Goal: Task Accomplishment & Management: Use online tool/utility

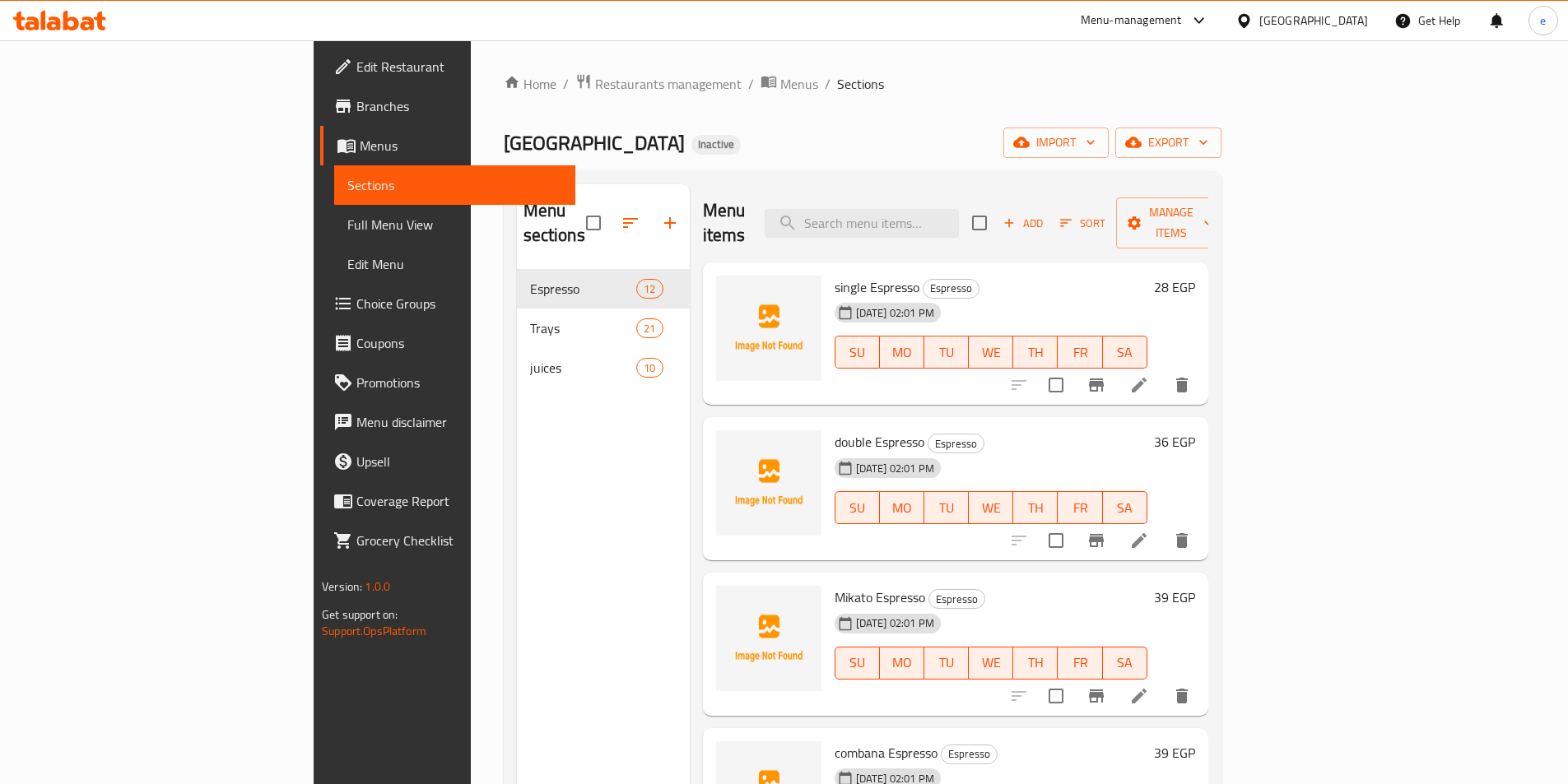
scroll to position [954, 0]
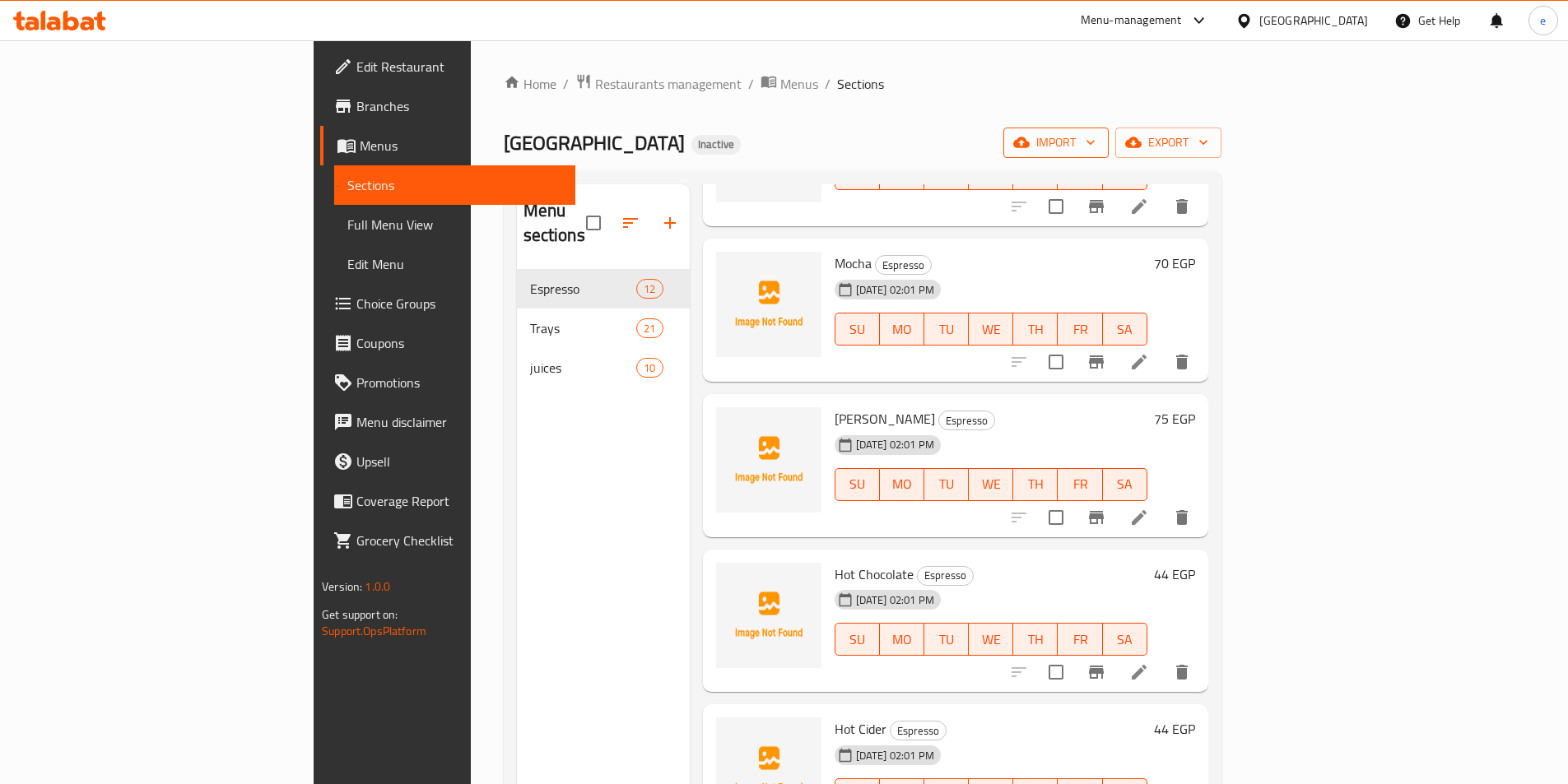
click at [1109, 145] on button "import" at bounding box center [1056, 142] width 105 height 30
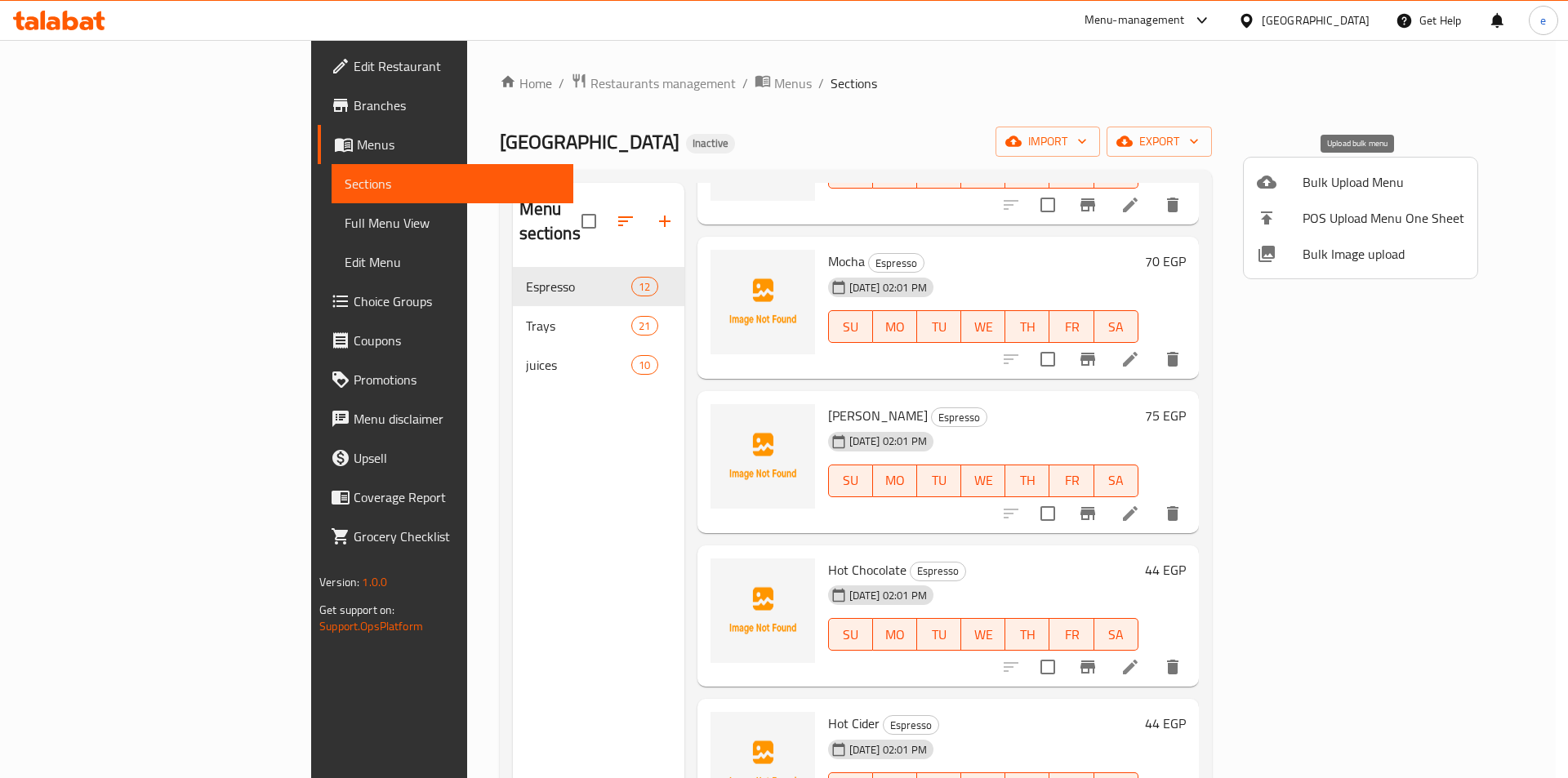
click at [1333, 188] on span "Bulk Upload Menu" at bounding box center [1383, 182] width 162 height 20
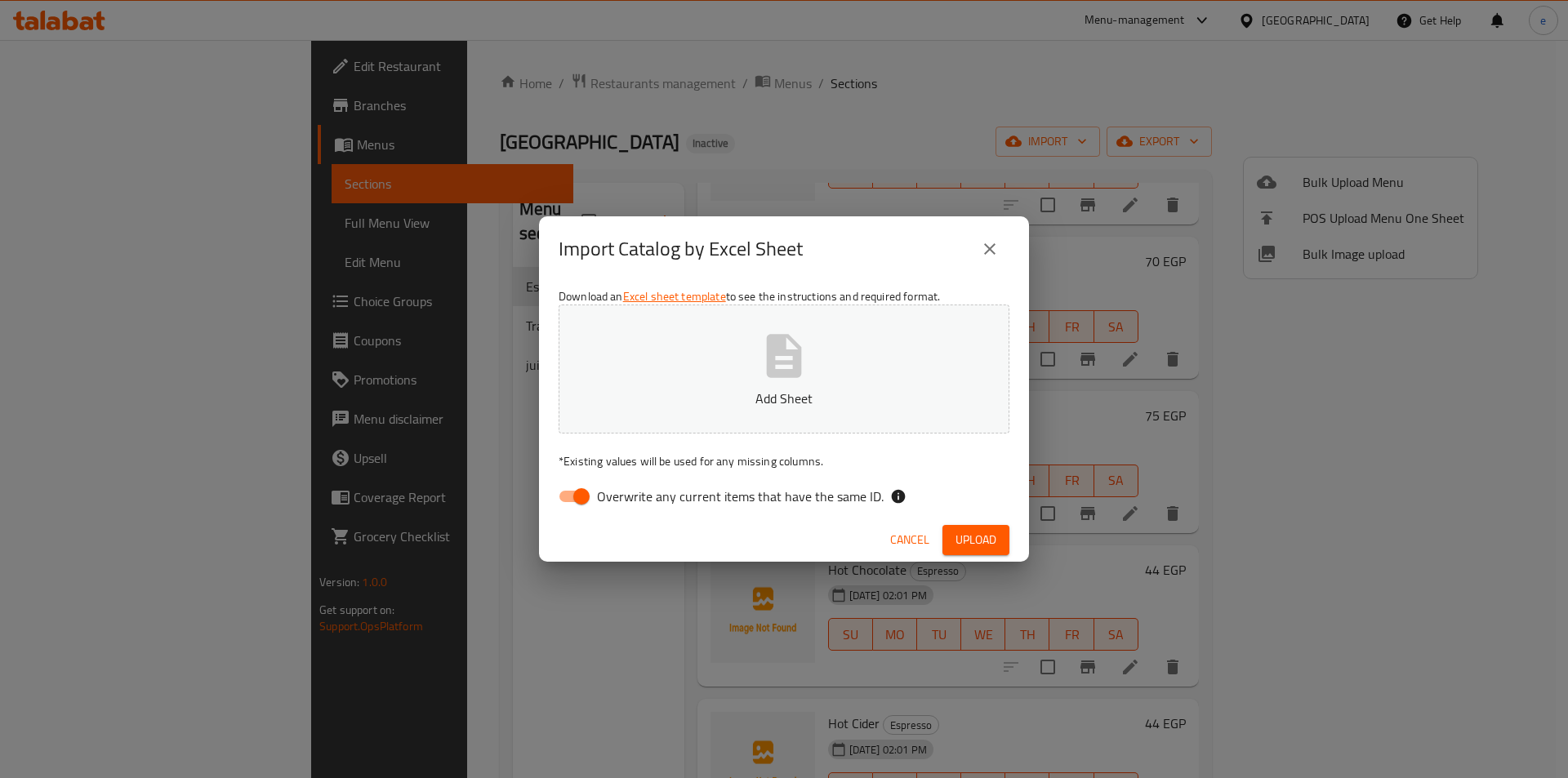
click at [586, 499] on input "Overwrite any current items that have the same ID." at bounding box center [581, 496] width 93 height 31
checkbox input "false"
click at [713, 405] on p "Add Sheet" at bounding box center [784, 398] width 400 height 20
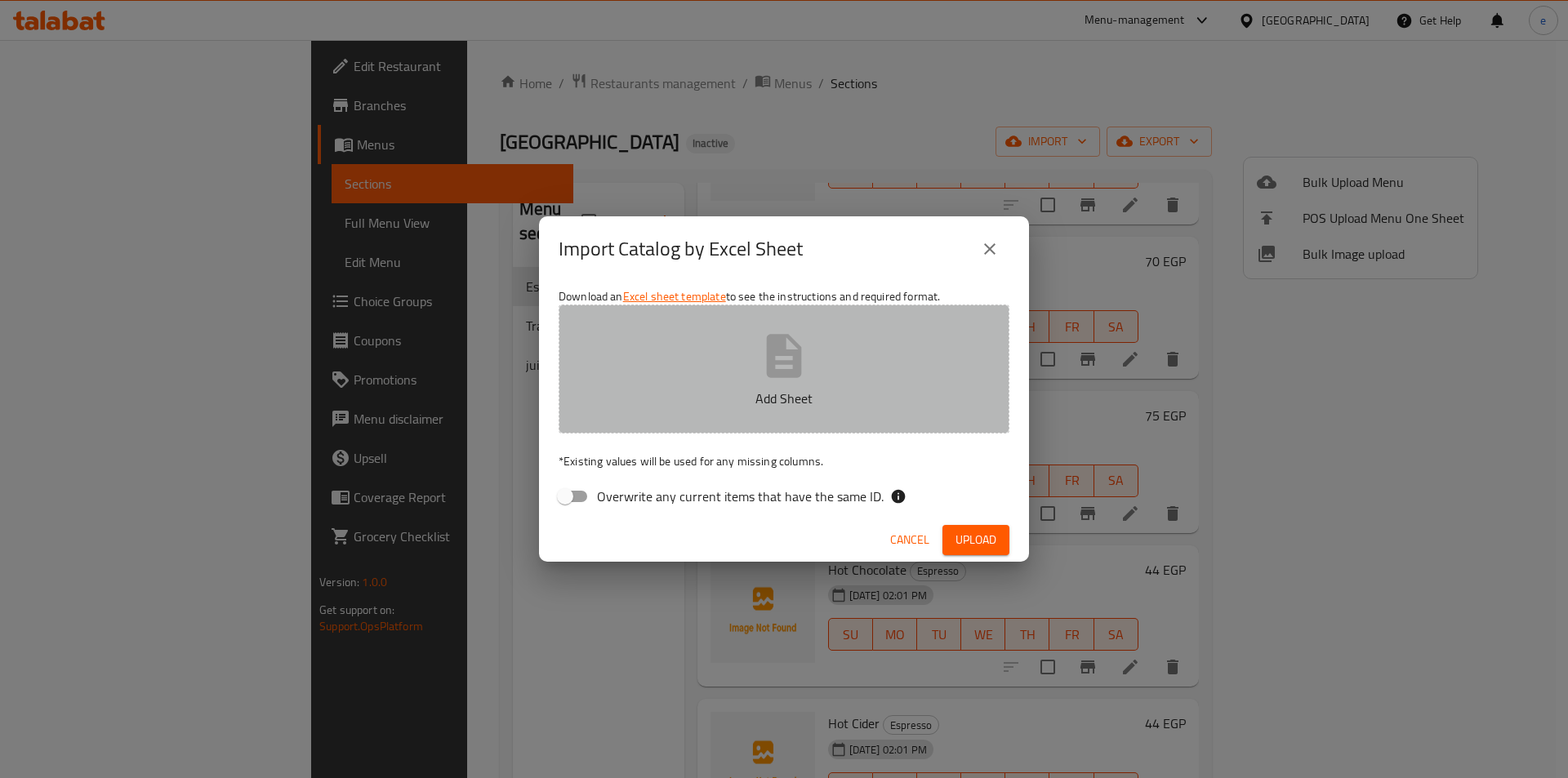
click at [811, 392] on p "Add Sheet" at bounding box center [784, 398] width 400 height 20
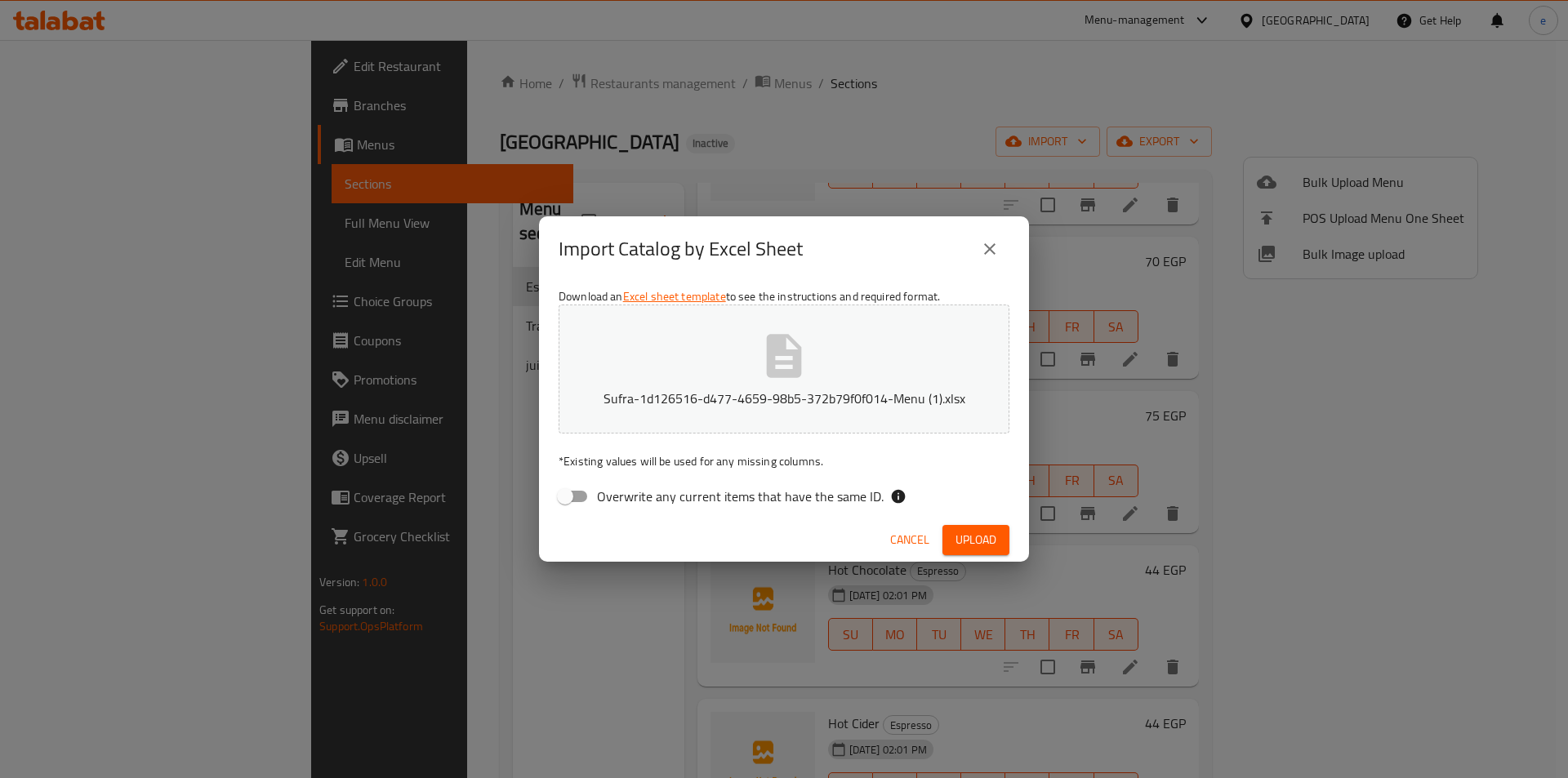
click at [987, 544] on span "Upload" at bounding box center [976, 540] width 41 height 21
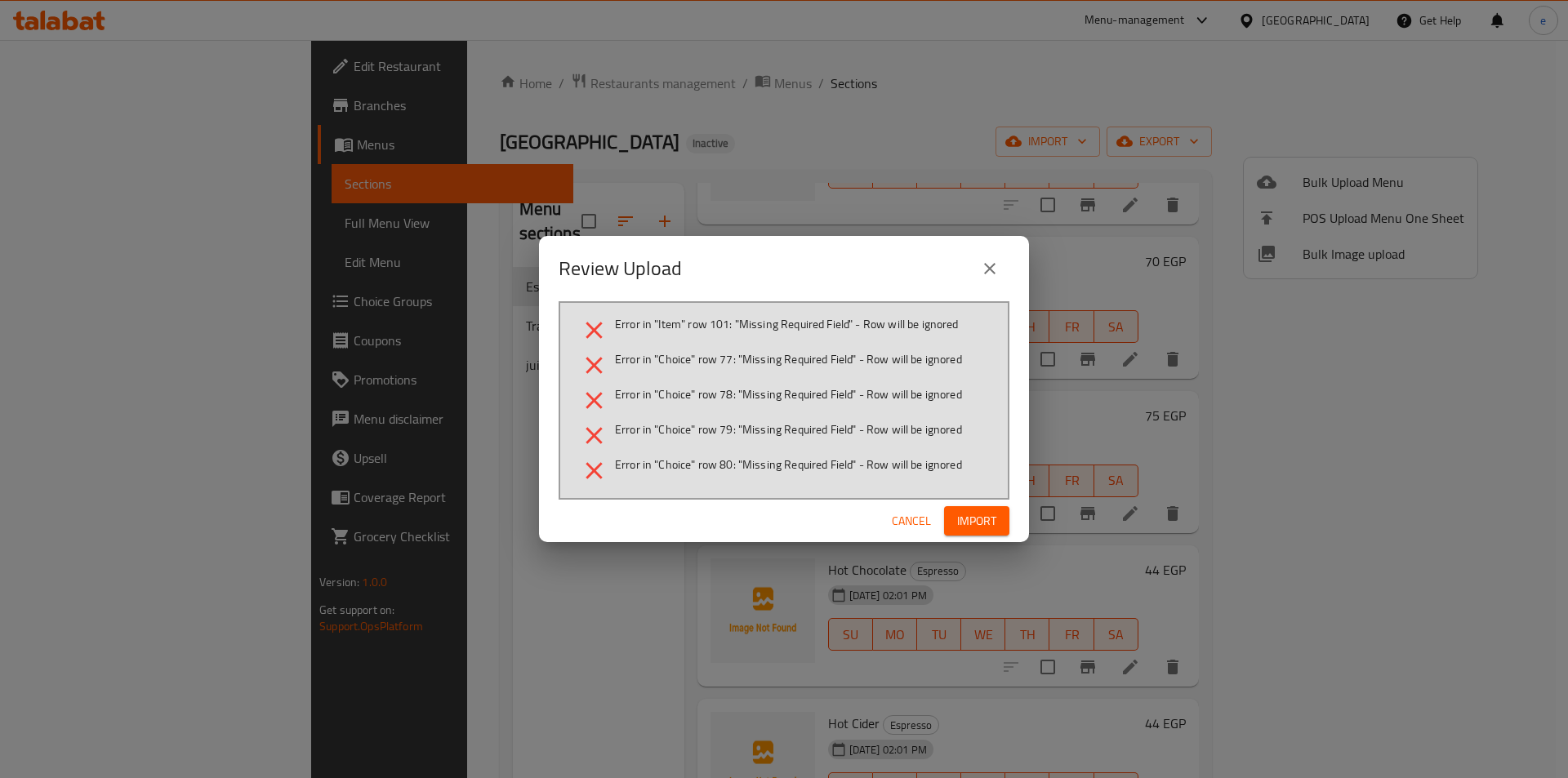
click at [728, 370] on li "Error in "Choice" row 77: "Missing Required Field" - Row will be ignored" at bounding box center [784, 365] width 408 height 29
click at [986, 261] on icon "close" at bounding box center [989, 268] width 20 height 20
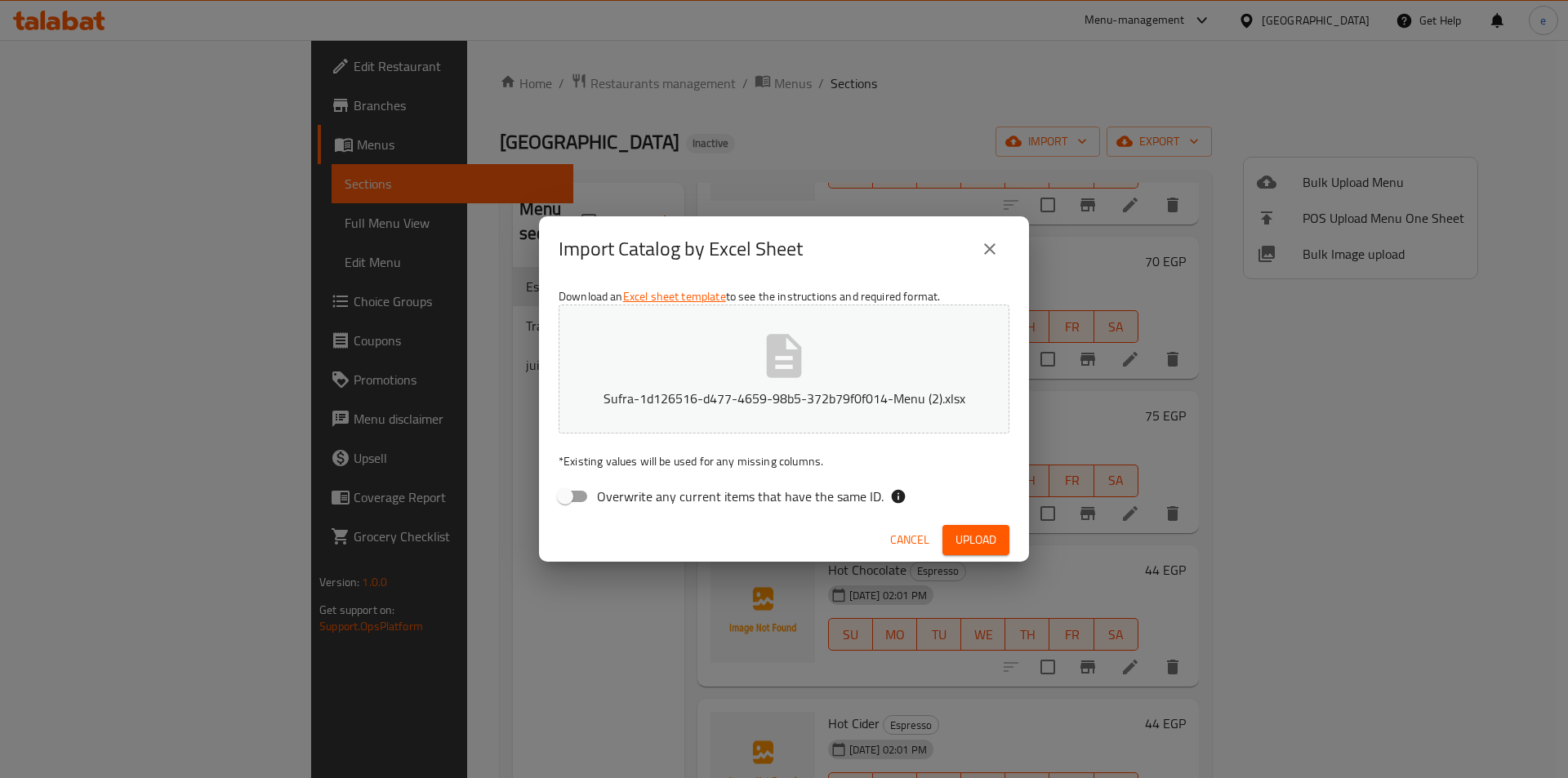
click at [957, 548] on span "Upload" at bounding box center [976, 540] width 41 height 21
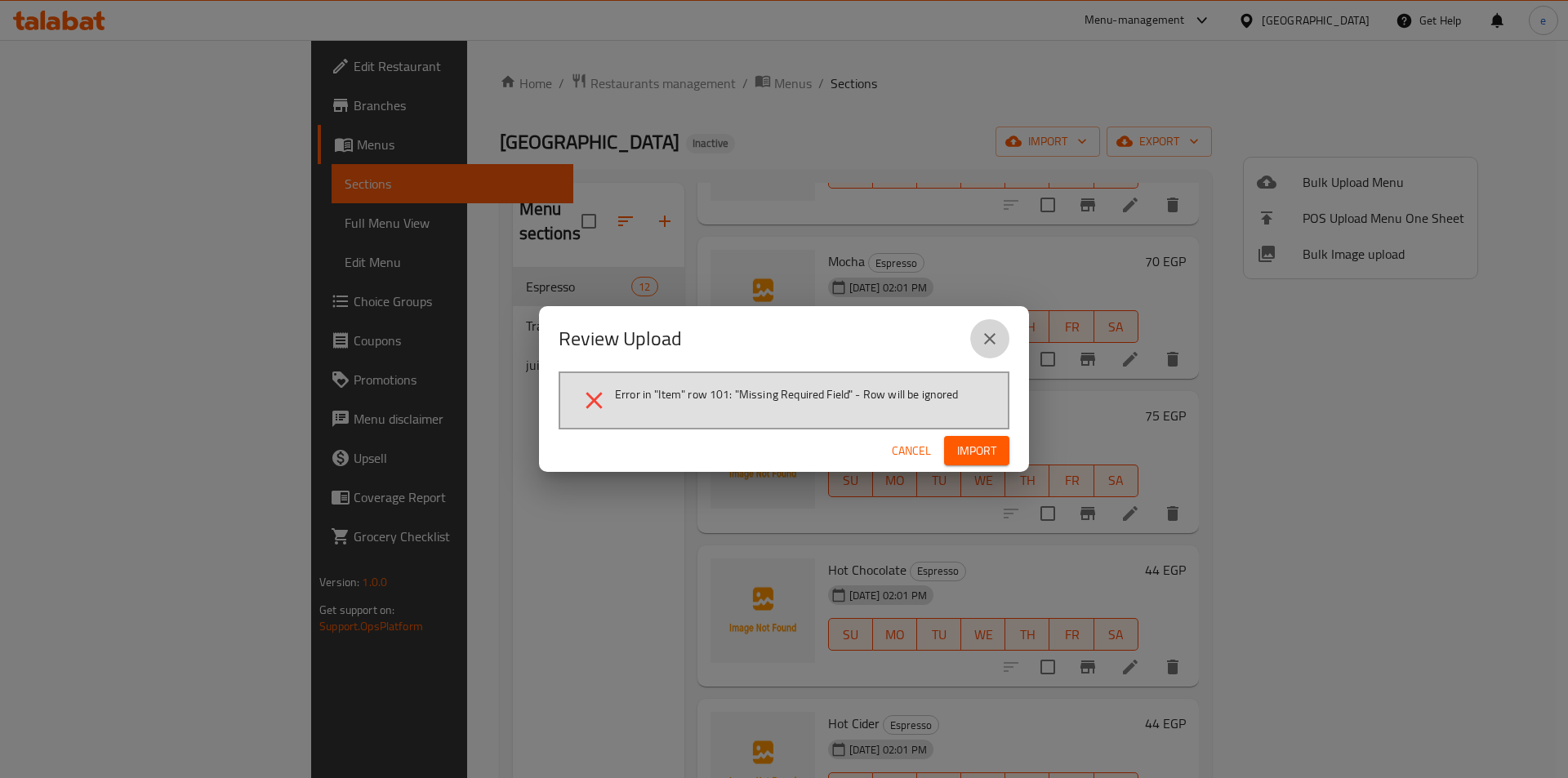
click at [984, 340] on icon "close" at bounding box center [989, 338] width 20 height 20
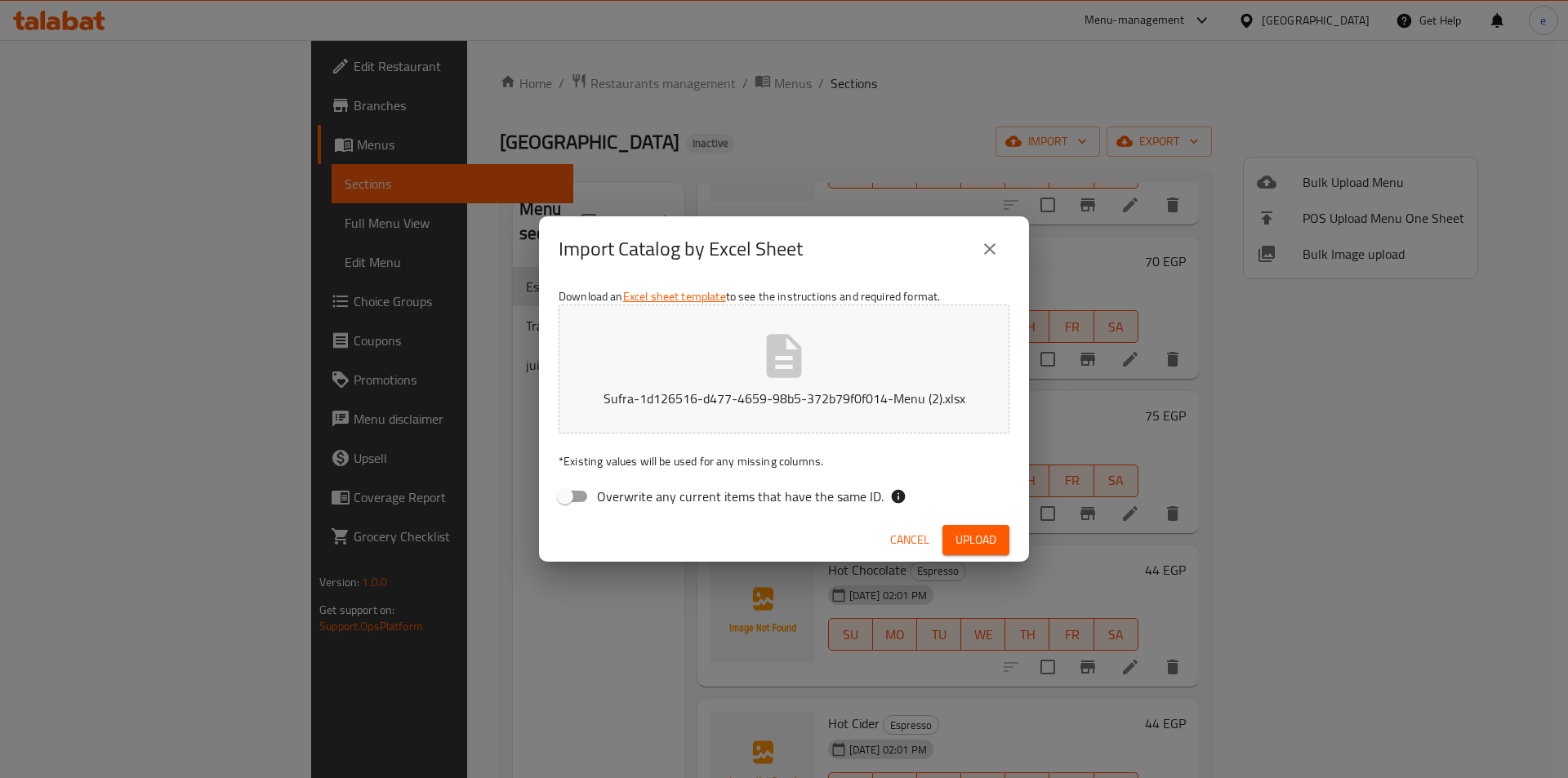
click at [989, 246] on icon "close" at bounding box center [989, 249] width 20 height 20
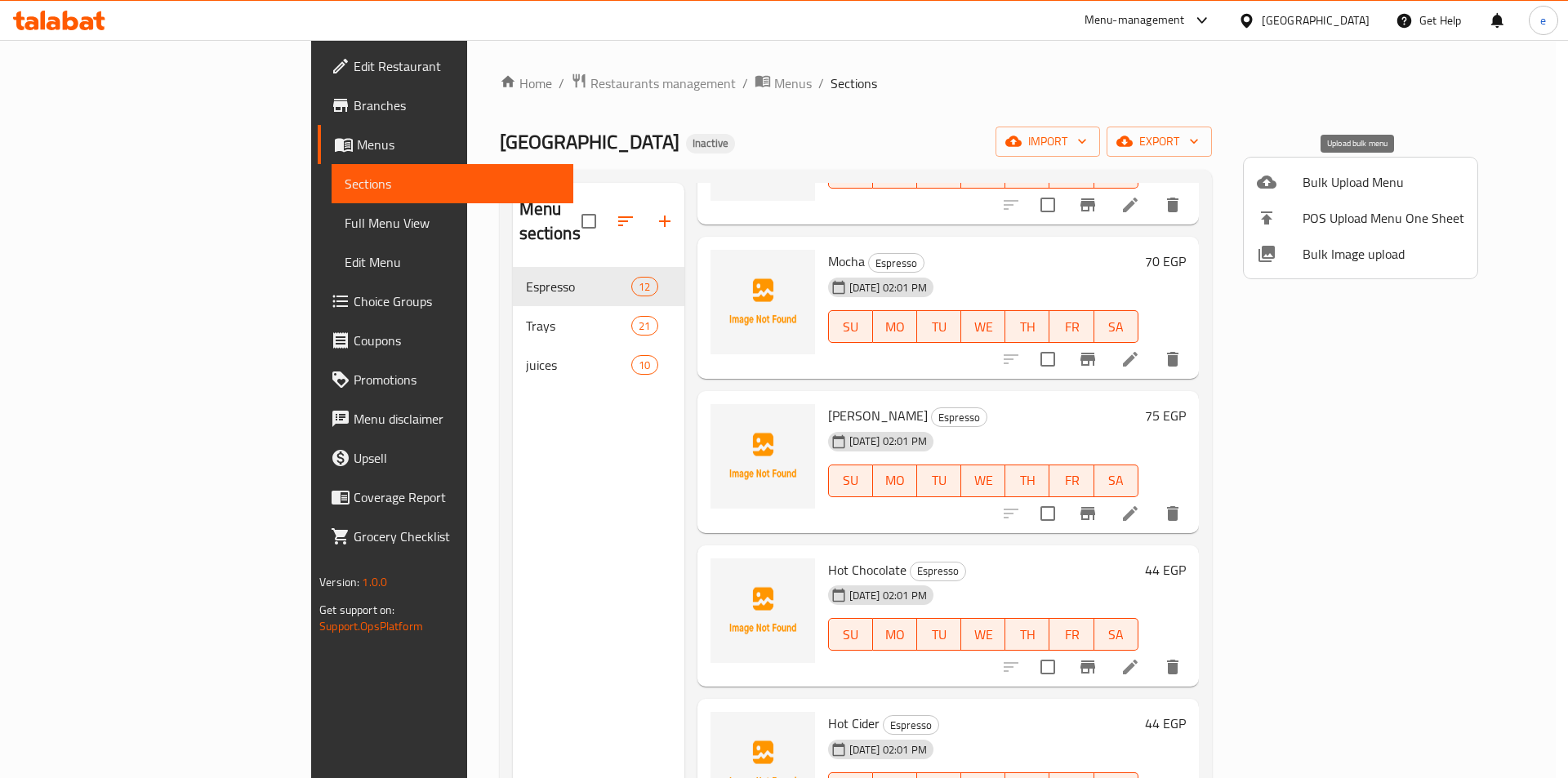
click at [1346, 182] on span "Bulk Upload Menu" at bounding box center [1383, 182] width 162 height 20
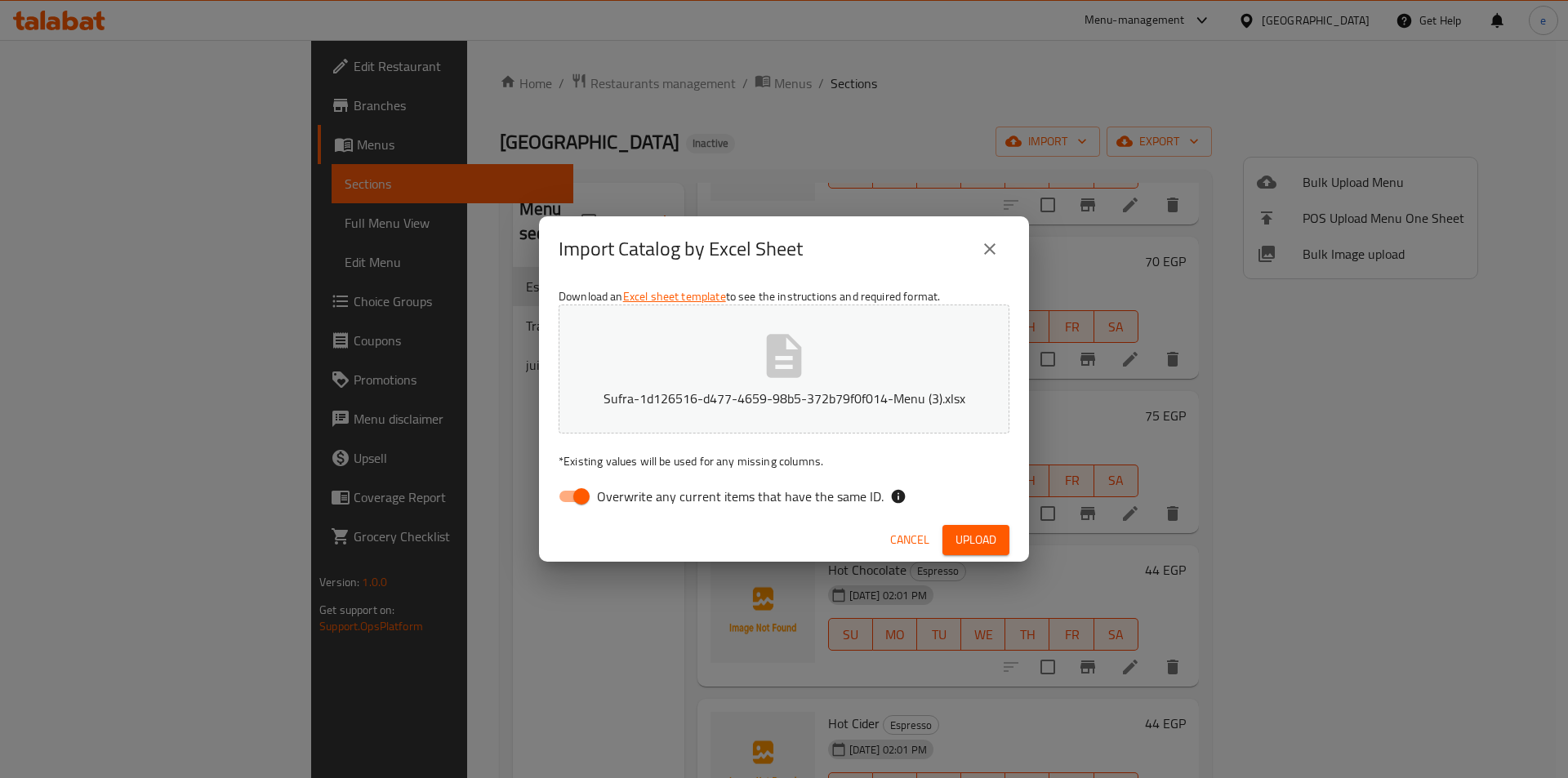
click at [726, 500] on span "Overwrite any current items that have the same ID." at bounding box center [739, 496] width 286 height 20
click at [628, 500] on input "Overwrite any current items that have the same ID." at bounding box center [581, 496] width 93 height 31
checkbox input "false"
click at [949, 545] on button "Upload" at bounding box center [976, 539] width 67 height 30
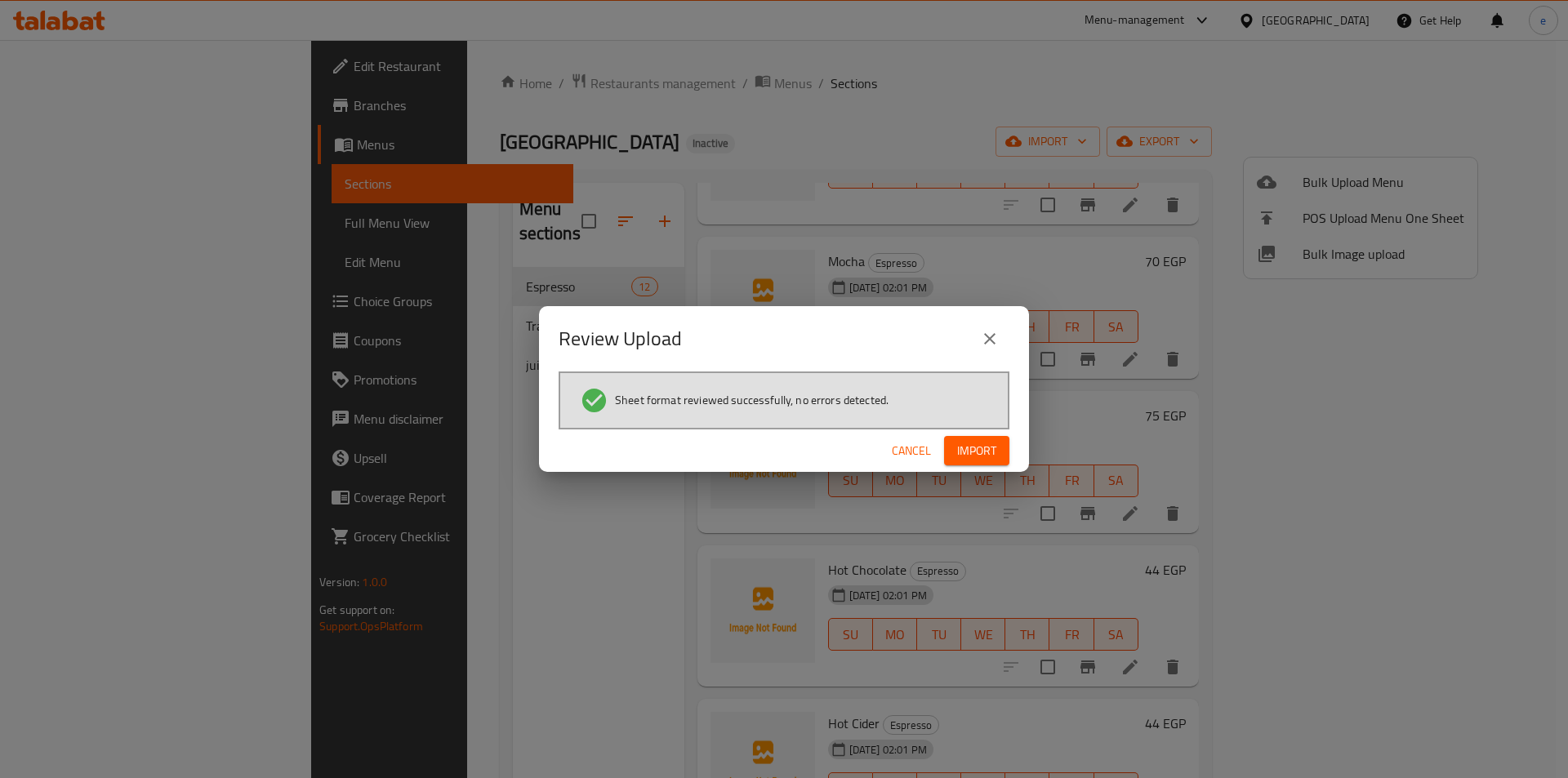
click at [982, 462] on button "Import" at bounding box center [976, 450] width 66 height 30
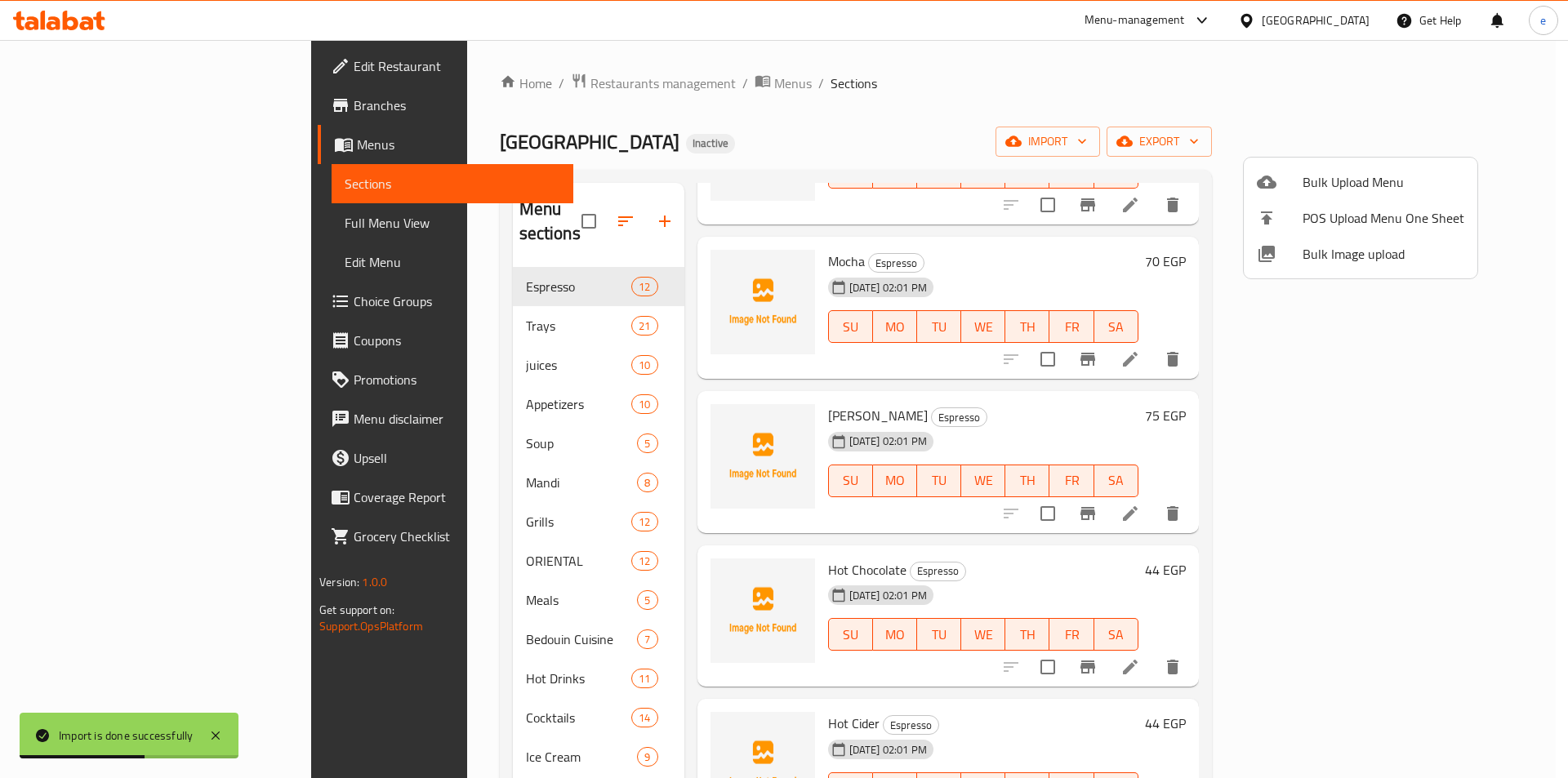
click at [502, 548] on div at bounding box center [784, 389] width 1568 height 778
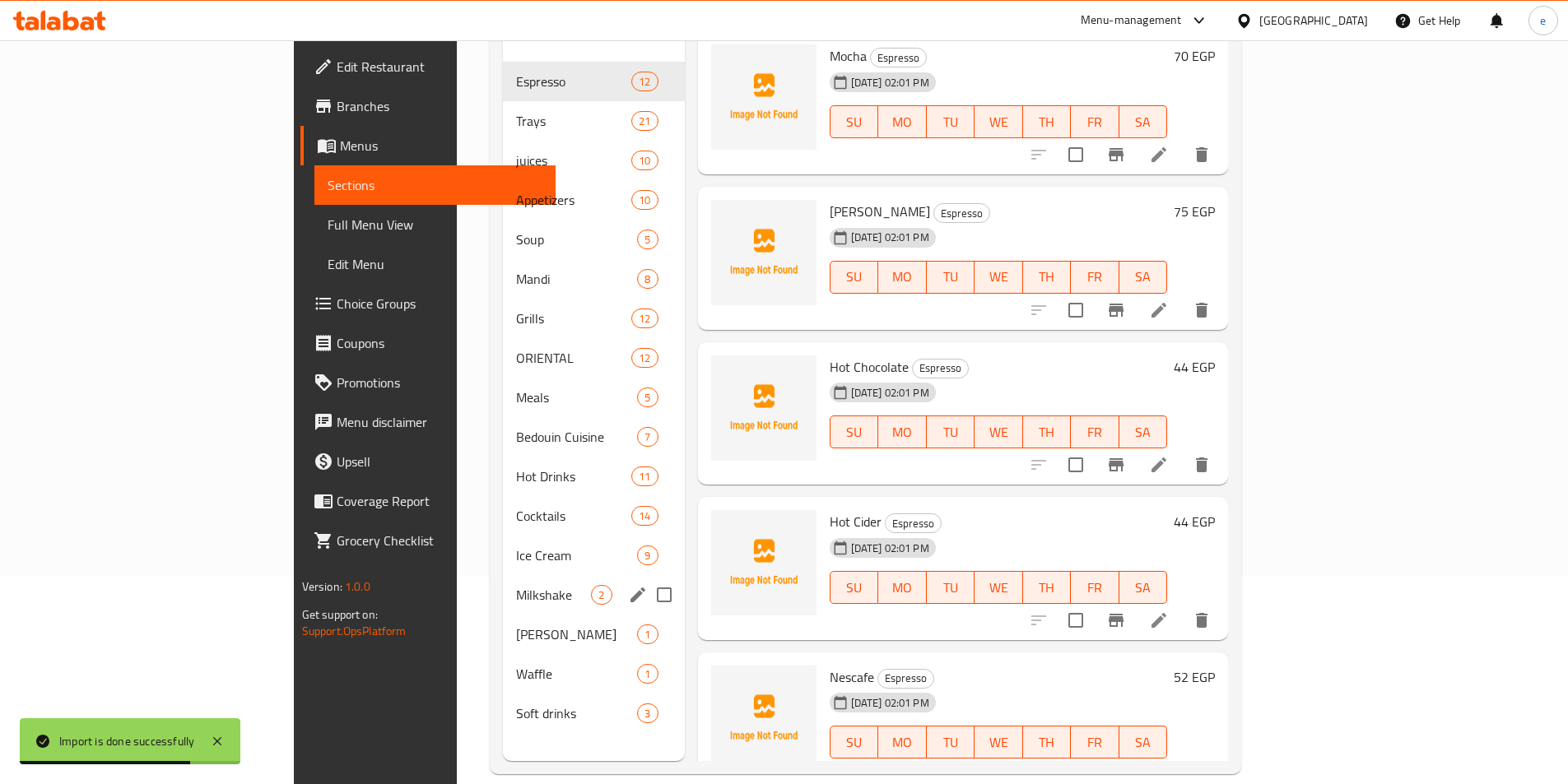
scroll to position [230, 0]
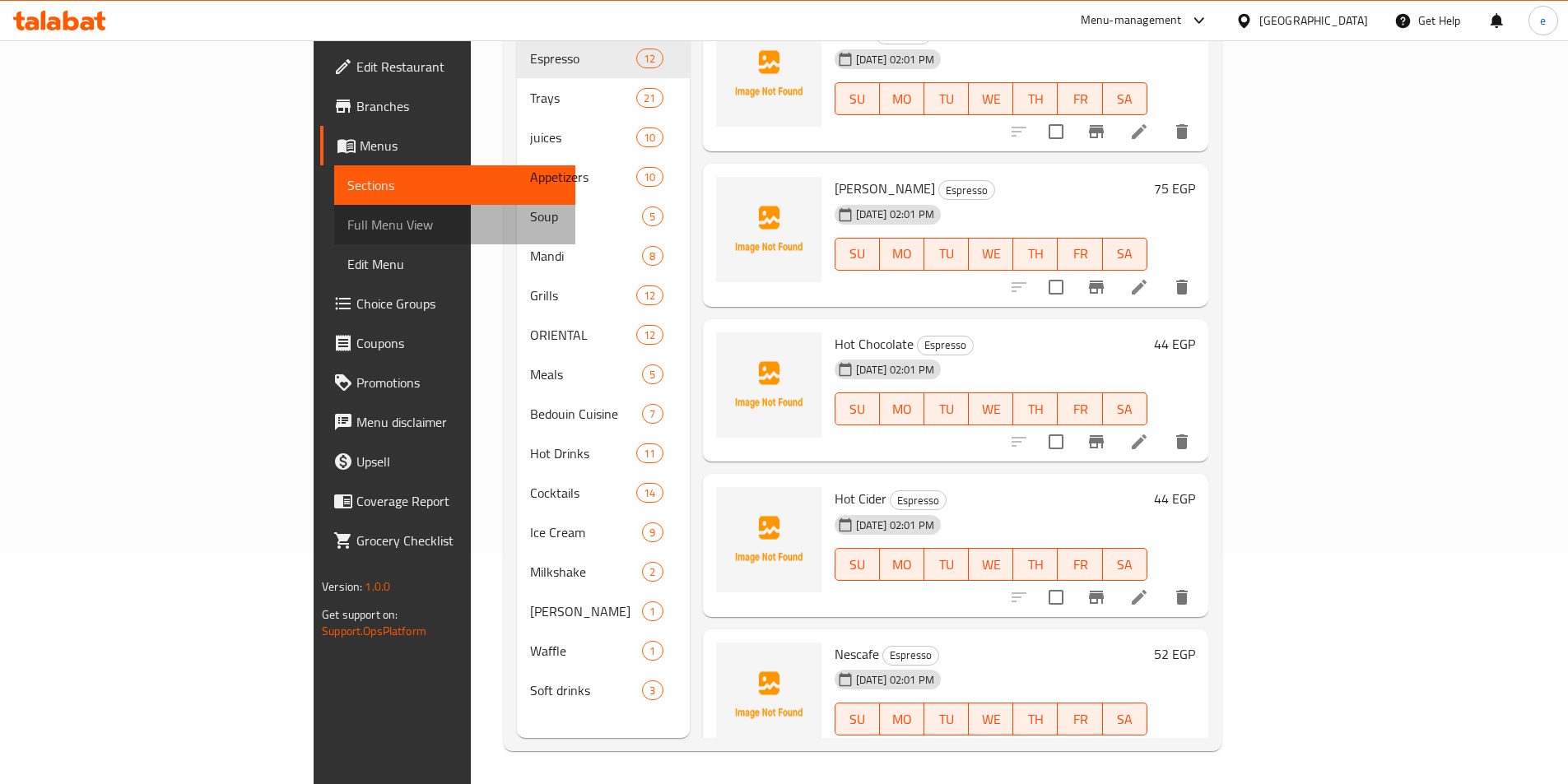
click at [347, 220] on span "Full Menu View" at bounding box center [454, 224] width 214 height 20
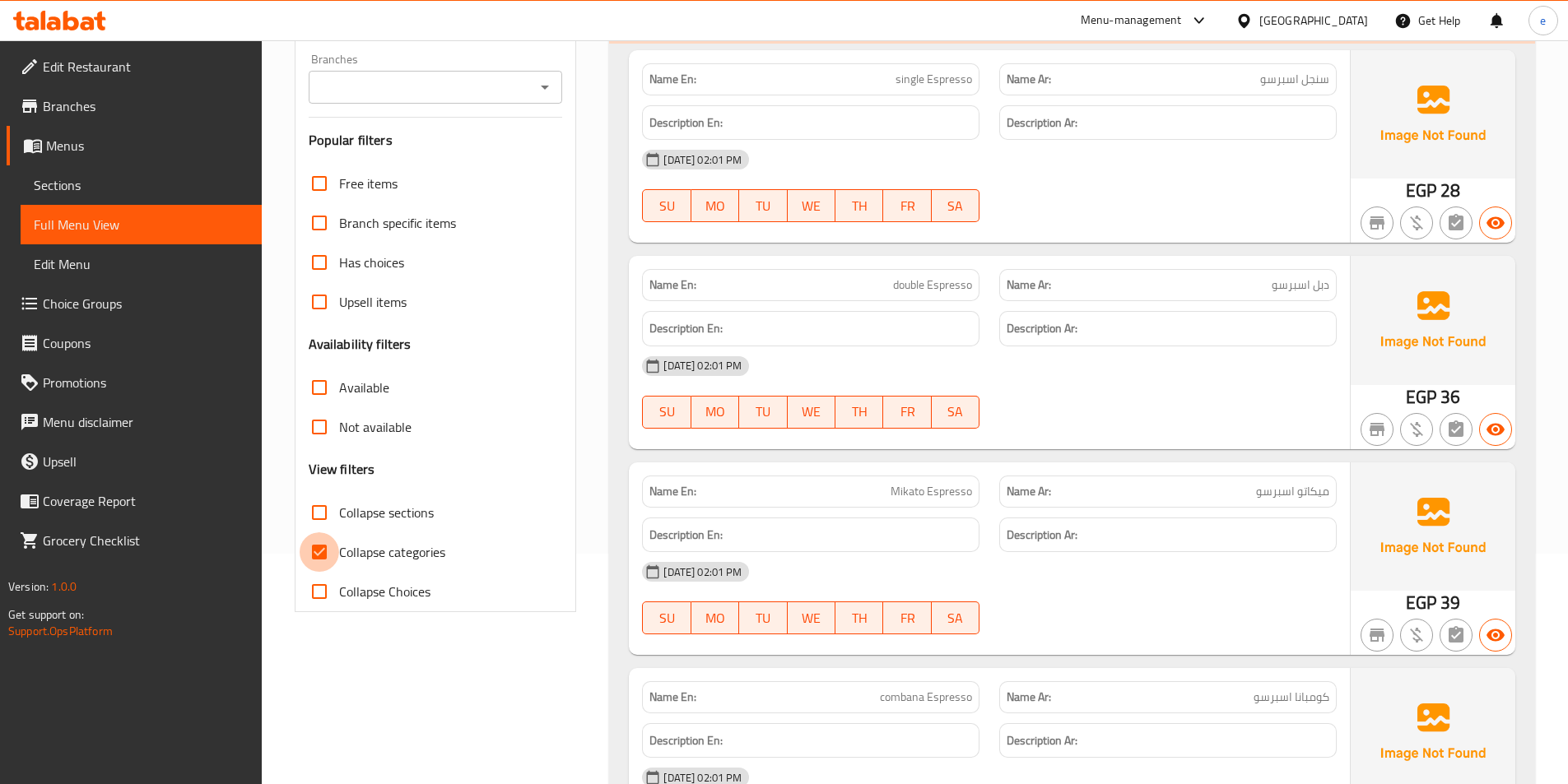
click at [318, 553] on input "Collapse categories" at bounding box center [319, 551] width 39 height 39
checkbox input "false"
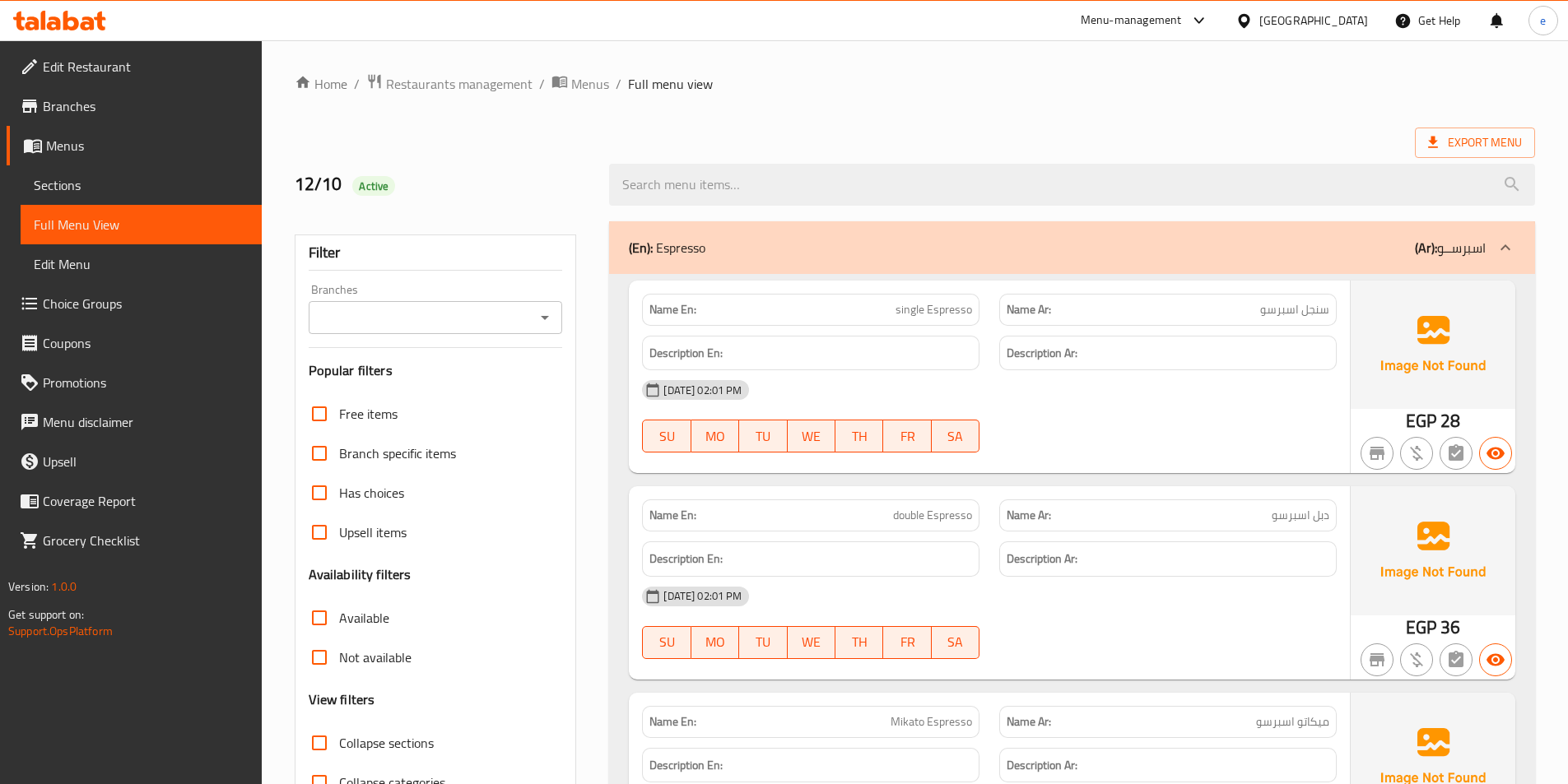
click at [1380, 262] on div "(En): Espresso (Ar): اسبرســو" at bounding box center [1072, 247] width 926 height 52
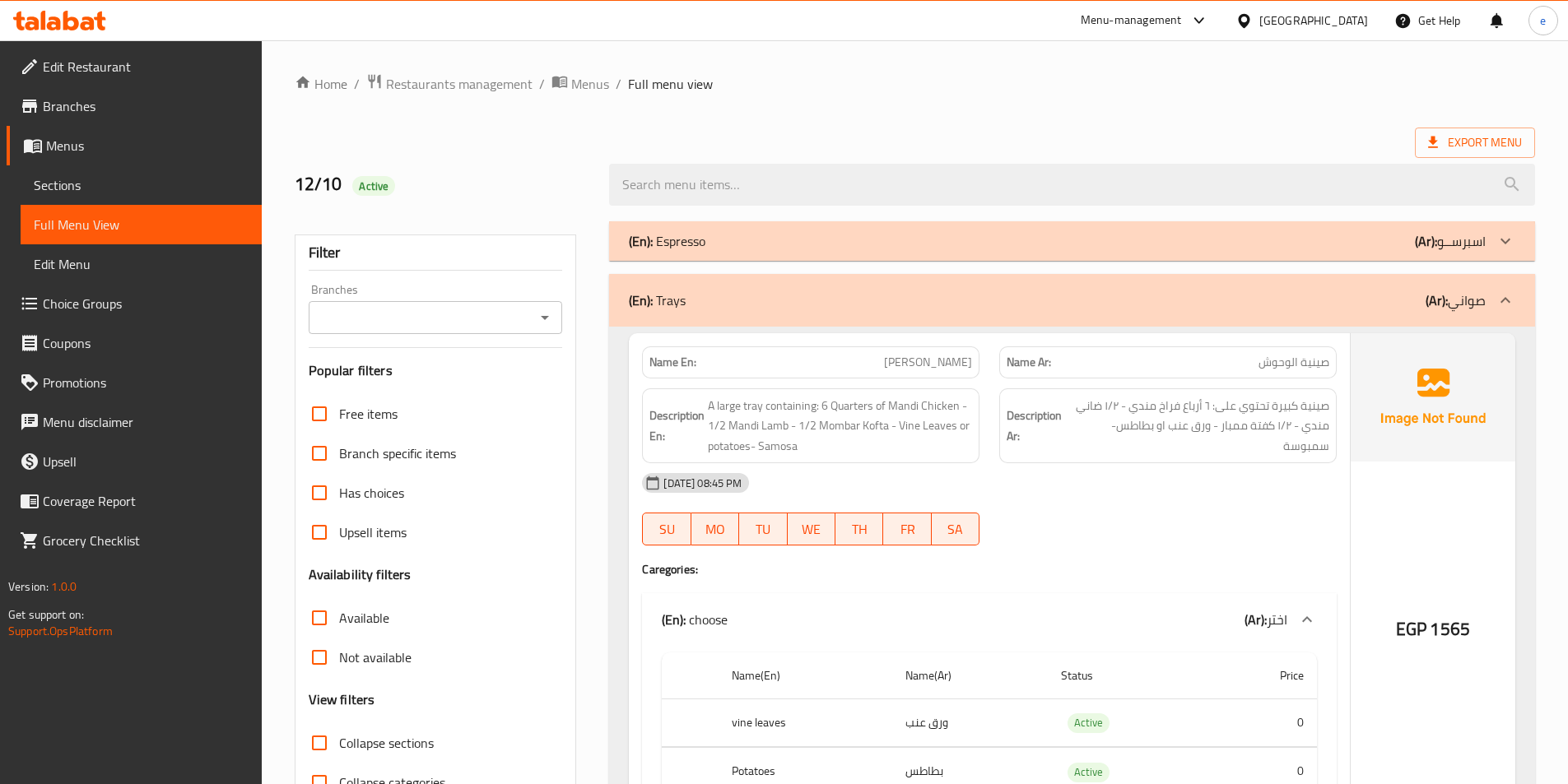
click at [1470, 302] on p "(Ar): صواني" at bounding box center [1455, 300] width 60 height 20
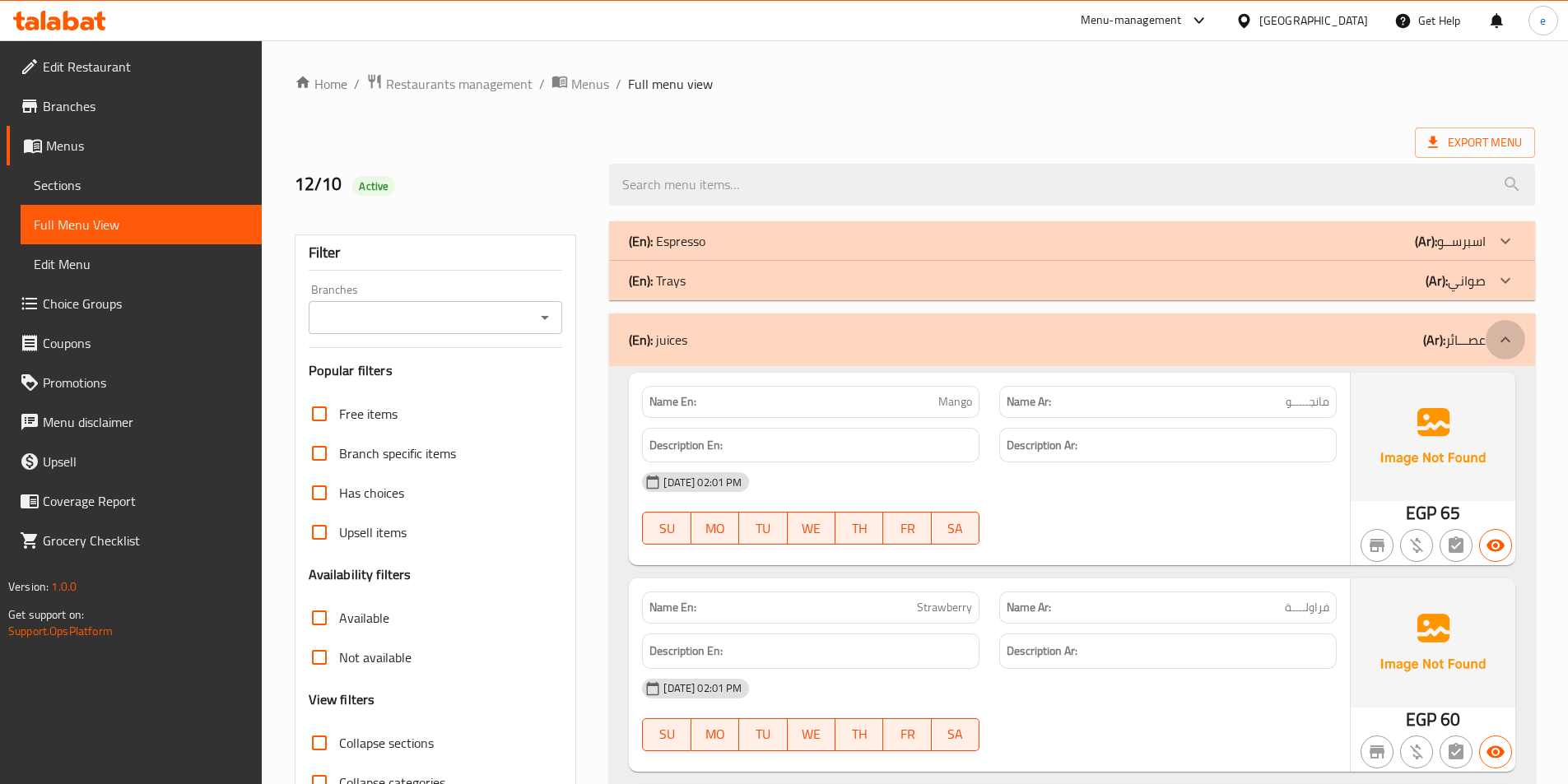
click at [1497, 342] on icon at bounding box center [1505, 340] width 20 height 20
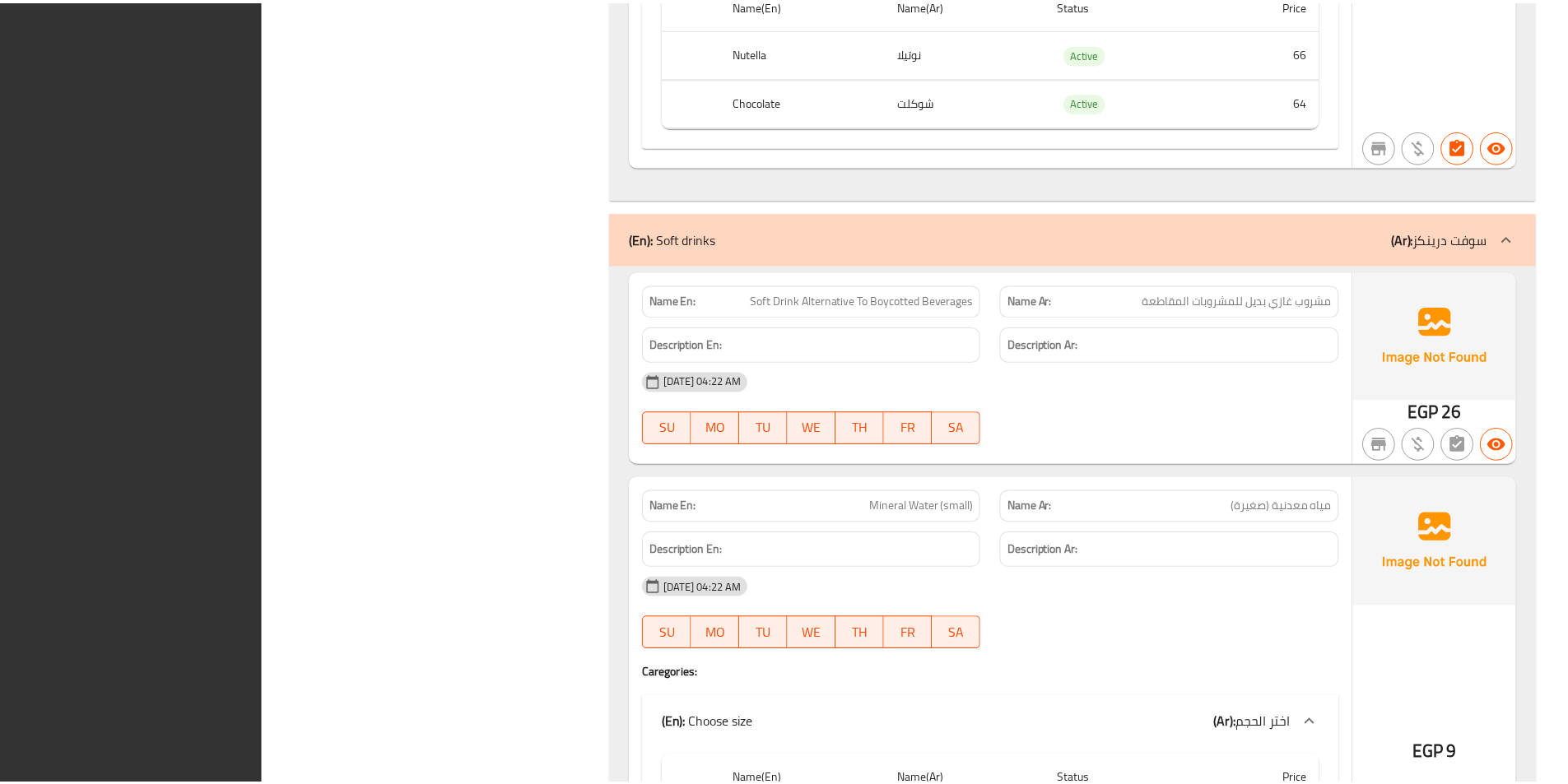
scroll to position [30714, 0]
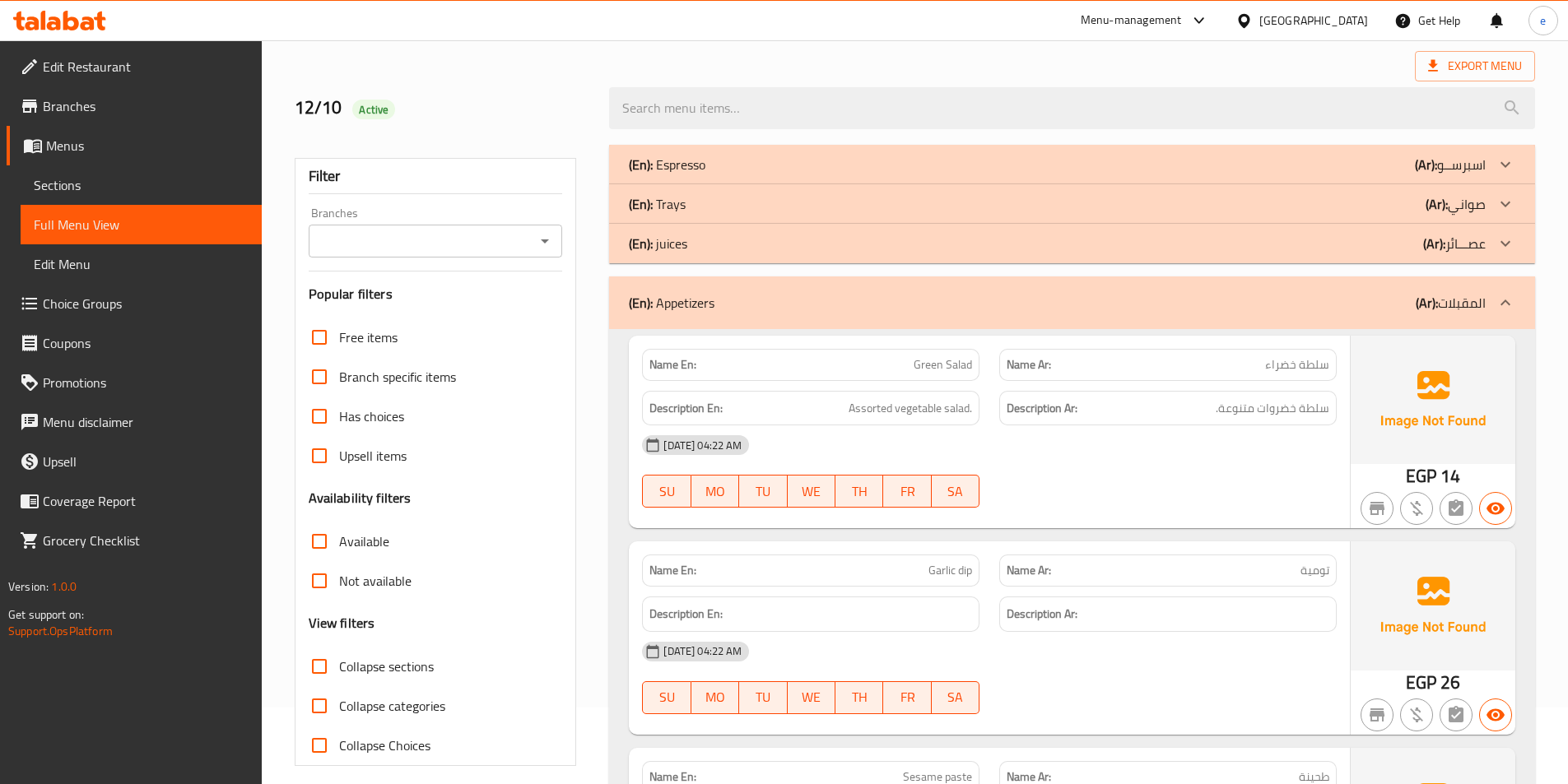
scroll to position [0, 0]
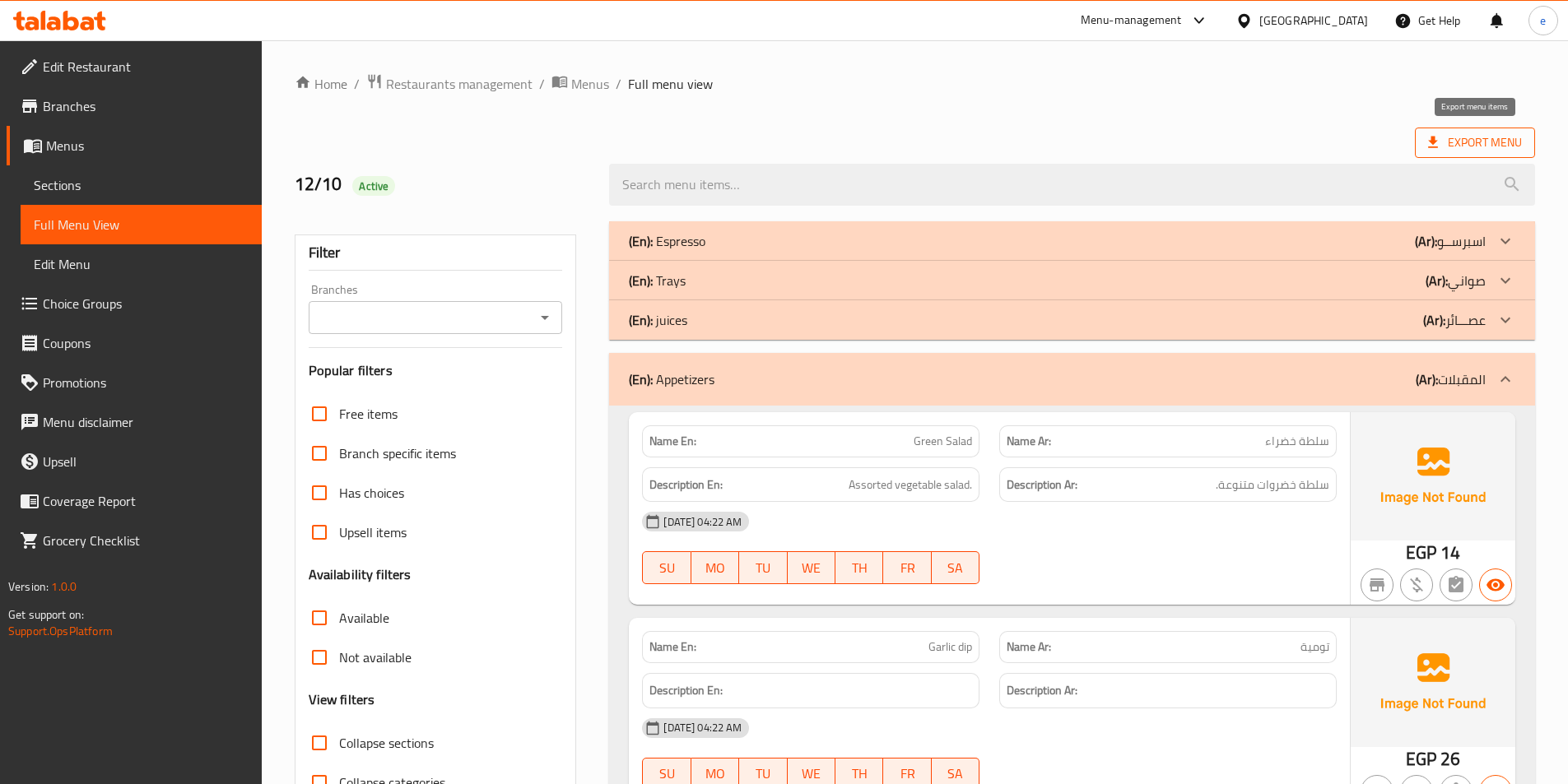
click at [1447, 138] on span "Export Menu" at bounding box center [1475, 143] width 94 height 21
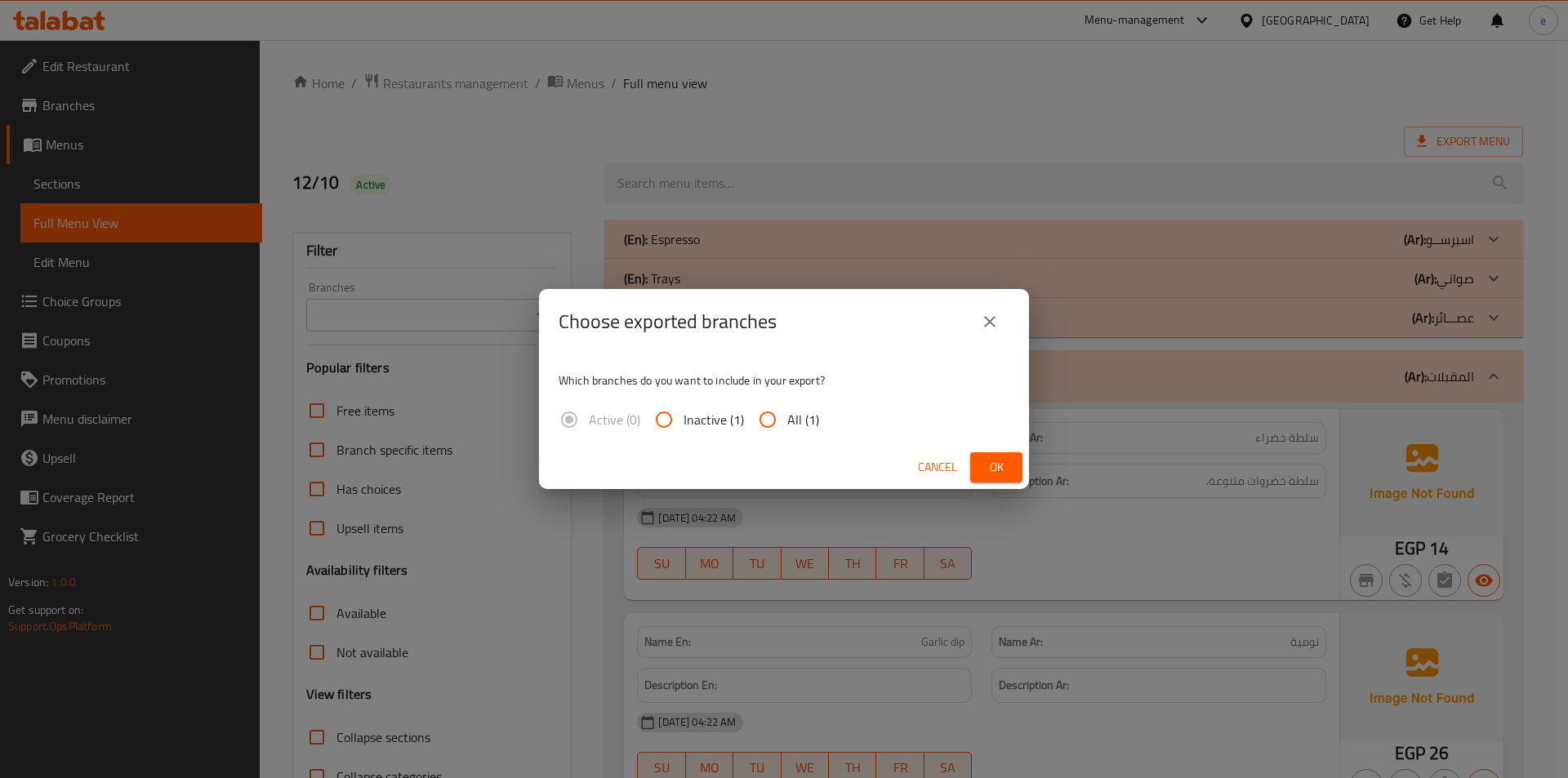
click at [767, 425] on input "All (1)" at bounding box center [767, 419] width 39 height 39
radio input "true"
click at [1002, 464] on span "Ok" at bounding box center [996, 468] width 26 height 21
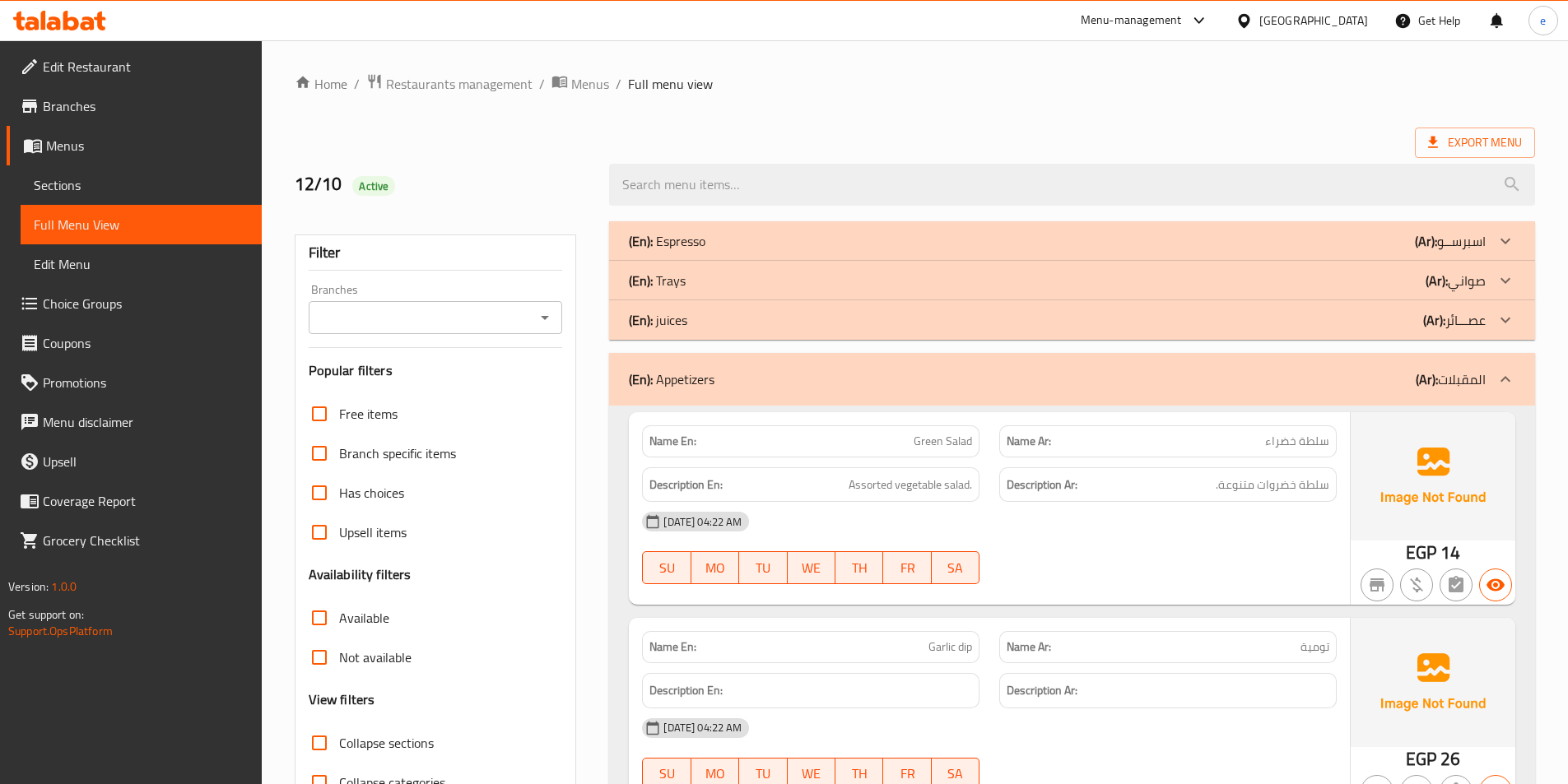
click at [96, 114] on span "Branches" at bounding box center [146, 105] width 206 height 20
